Goal: Information Seeking & Learning: Learn about a topic

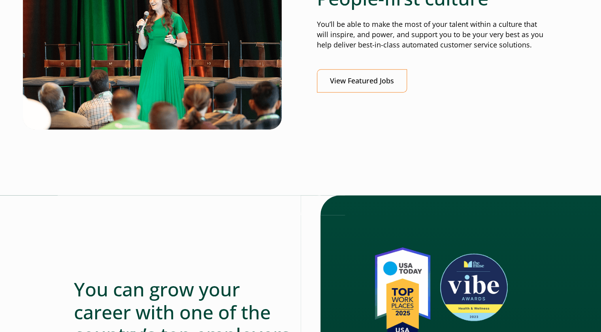
scroll to position [319, 0]
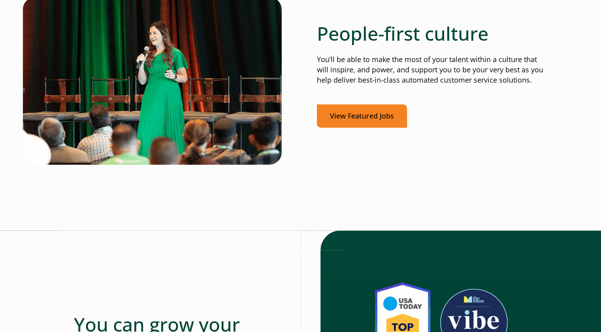
click at [357, 120] on link "View Featured Jobs" at bounding box center [362, 115] width 90 height 23
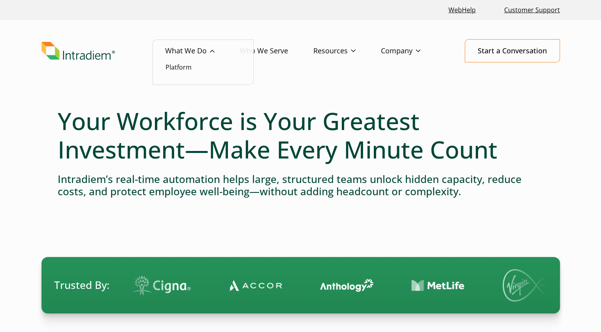
click at [184, 51] on link "What We Do" at bounding box center [202, 51] width 75 height 23
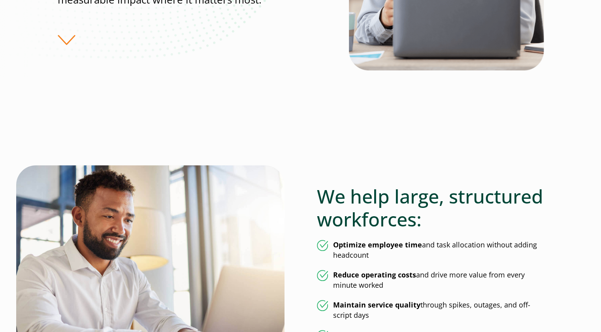
scroll to position [0, 3]
